Goal: Find specific page/section: Find specific page/section

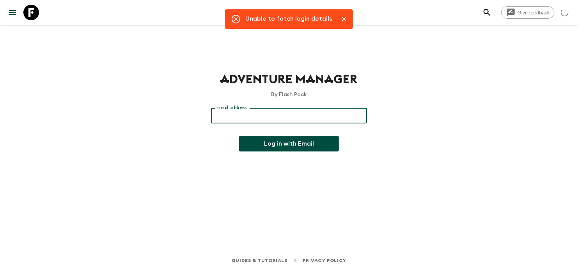
click at [323, 114] on input "Email address" at bounding box center [289, 116] width 156 height 16
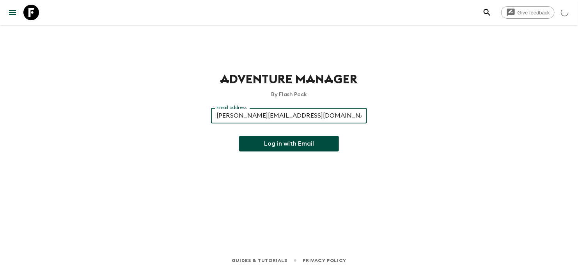
type input "[PERSON_NAME][EMAIL_ADDRESS][DOMAIN_NAME]"
click at [239, 136] on button "Log in with Email" at bounding box center [289, 144] width 100 height 16
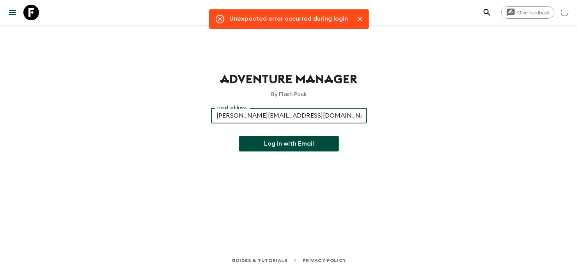
click at [360, 19] on icon "Close" at bounding box center [360, 19] width 8 height 8
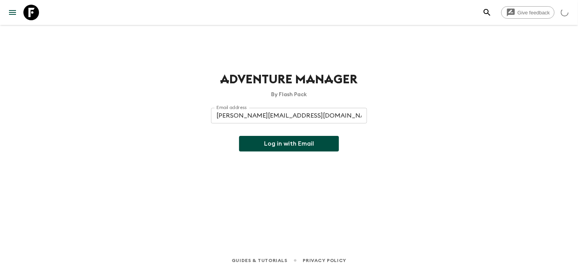
click at [321, 147] on button "Log in with Email" at bounding box center [289, 144] width 100 height 16
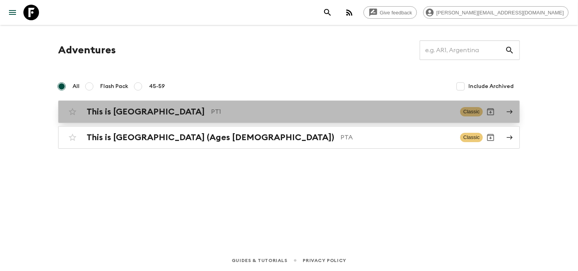
click at [283, 113] on p "PT1" at bounding box center [332, 111] width 243 height 9
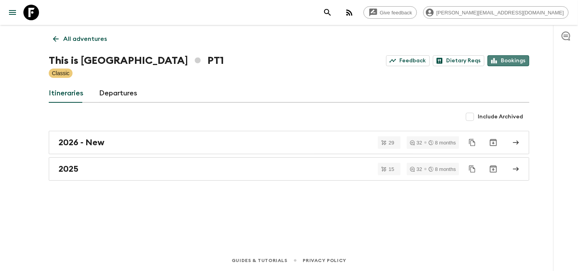
click at [513, 60] on link "Bookings" at bounding box center [508, 60] width 42 height 11
